Goal: Check status

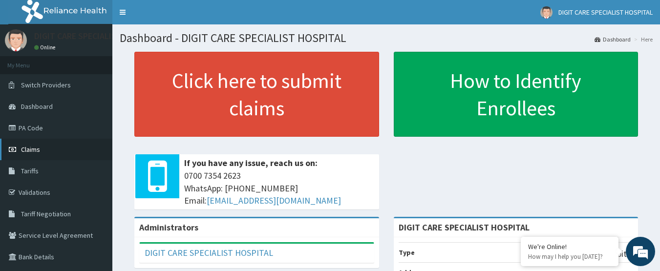
click at [25, 148] on span "Claims" at bounding box center [30, 149] width 19 height 9
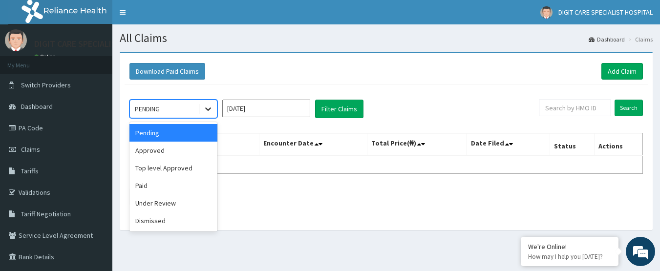
click at [209, 110] on icon at bounding box center [208, 109] width 6 height 3
click at [168, 203] on div "Under Review" at bounding box center [173, 203] width 88 height 18
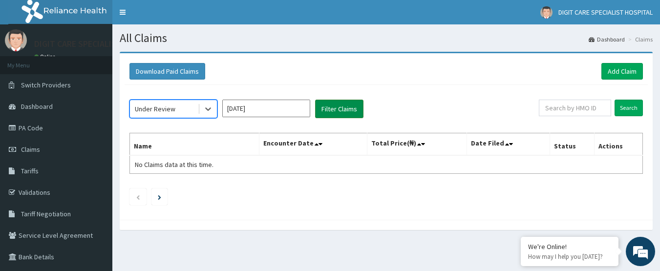
click at [333, 113] on button "Filter Claims" at bounding box center [339, 109] width 48 height 19
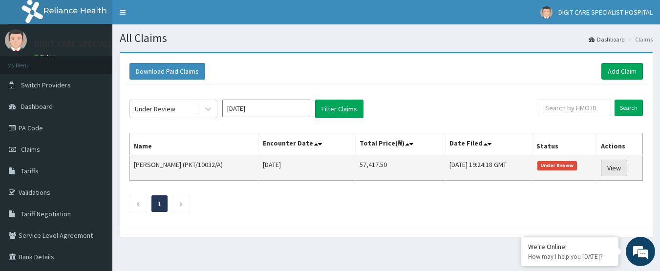
click at [611, 162] on link "View" at bounding box center [614, 168] width 26 height 17
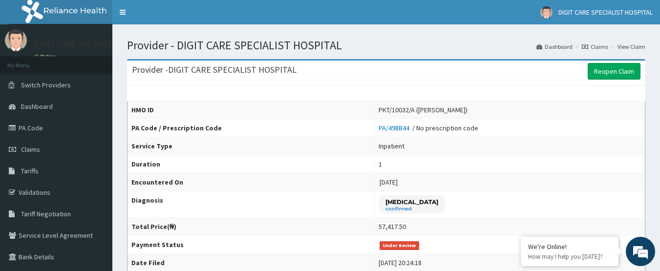
drag, startPoint x: 664, startPoint y: 83, endPoint x: 641, endPoint y: 26, distance: 61.6
